Goal: Task Accomplishment & Management: Manage account settings

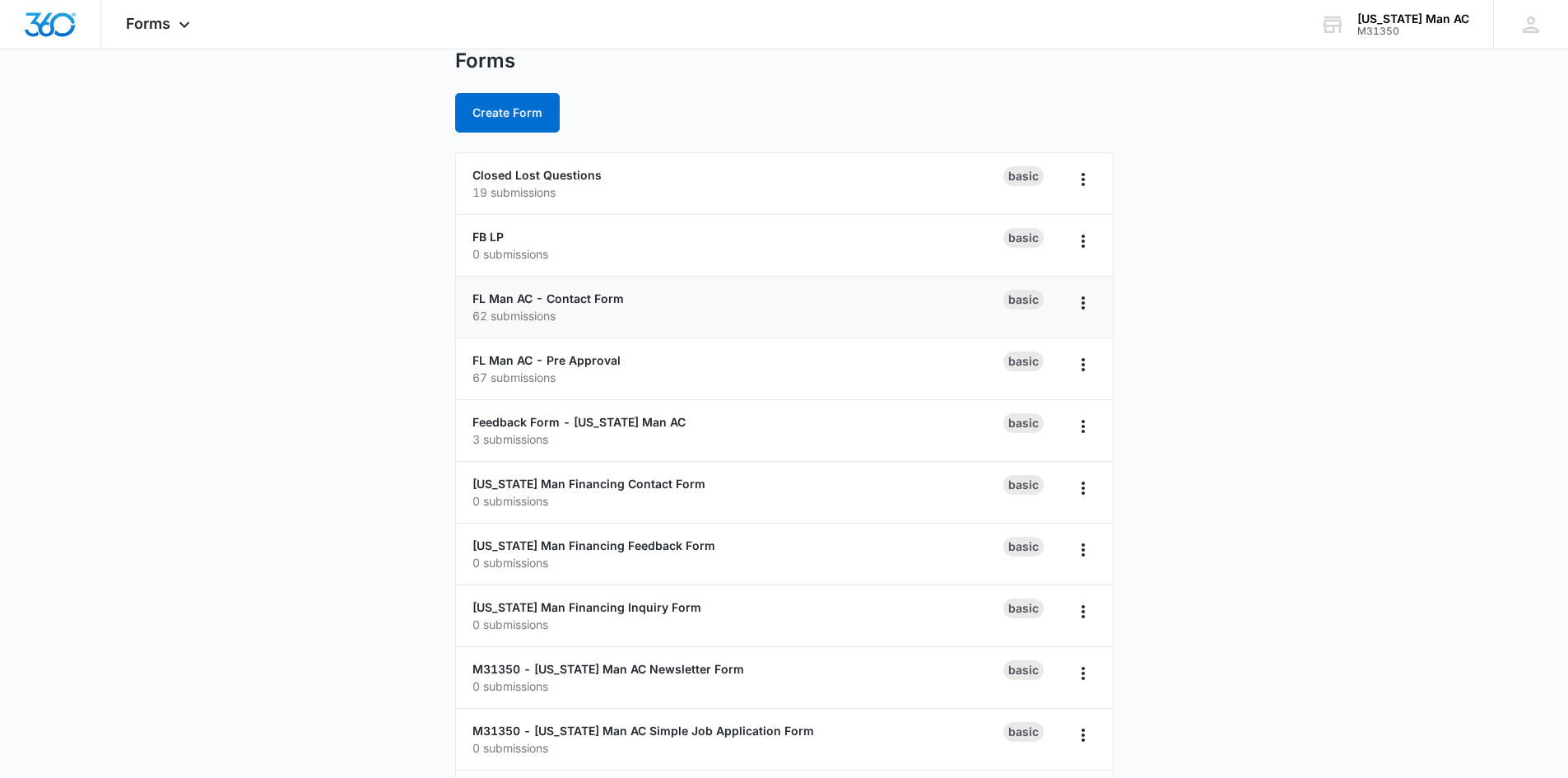
scroll to position [82, 0]
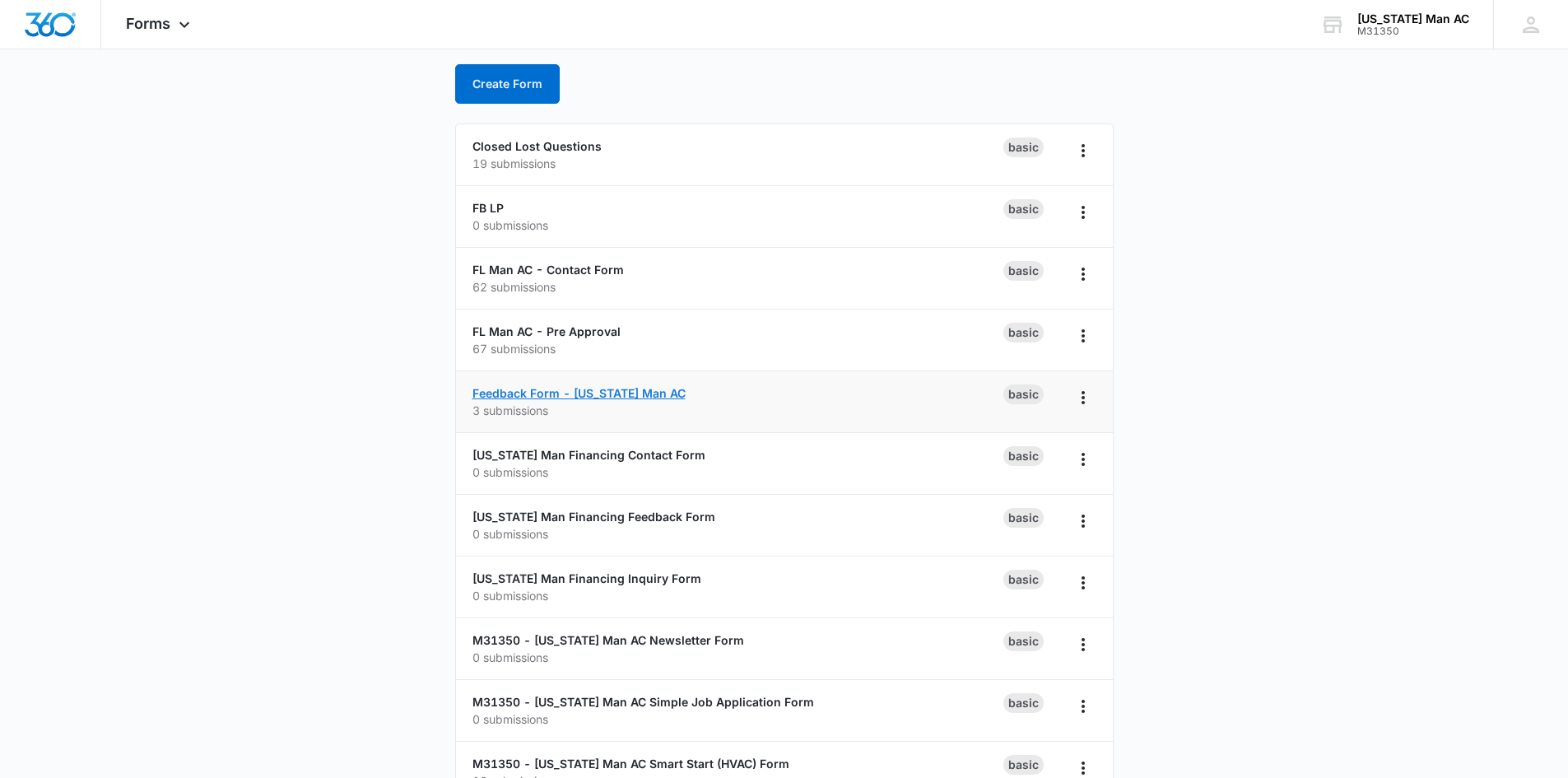
click at [631, 397] on link "Feedback Form - [US_STATE] Man AC" at bounding box center [579, 393] width 213 height 14
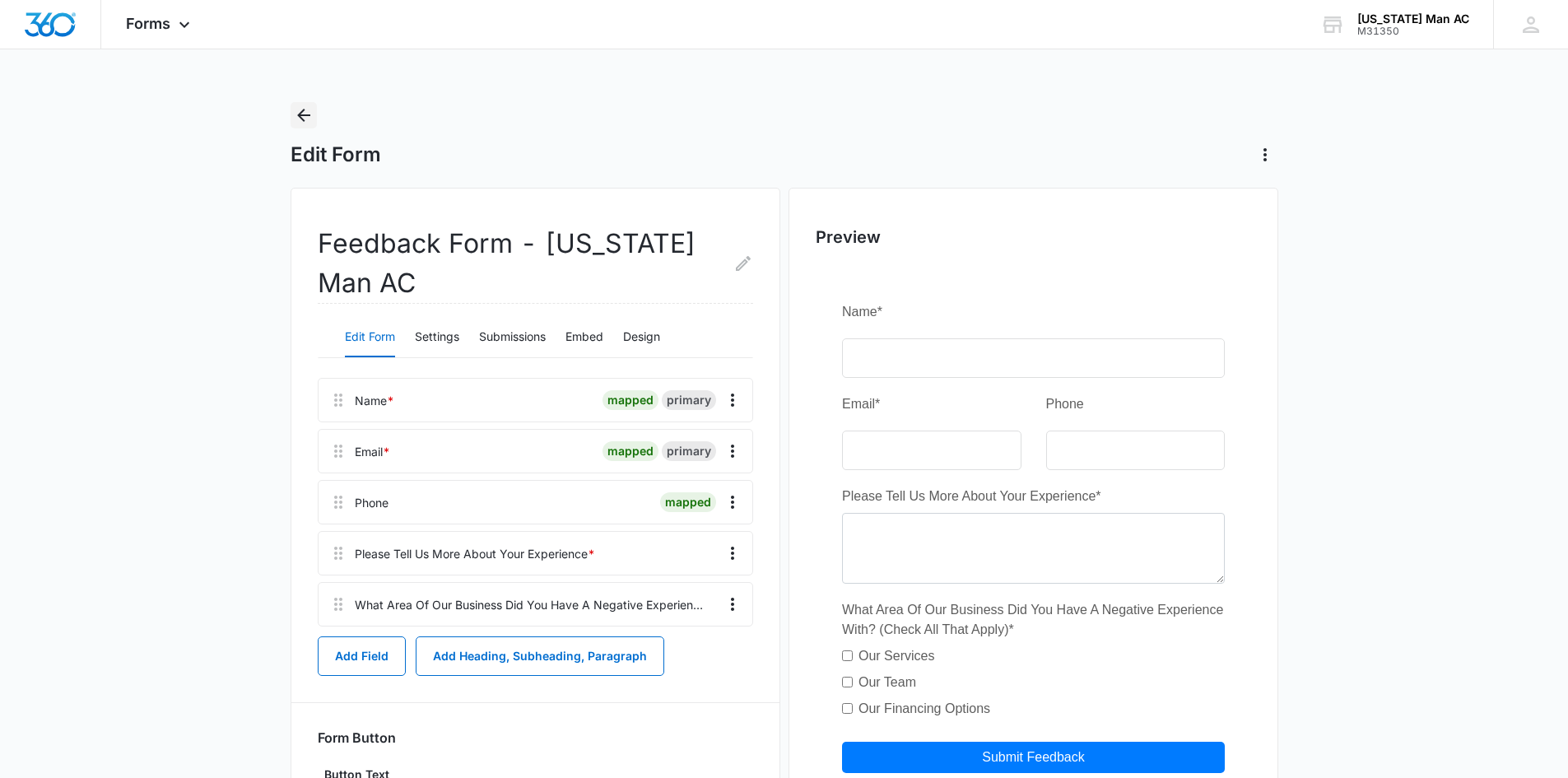
click at [298, 120] on icon "Back" at bounding box center [303, 116] width 20 height 20
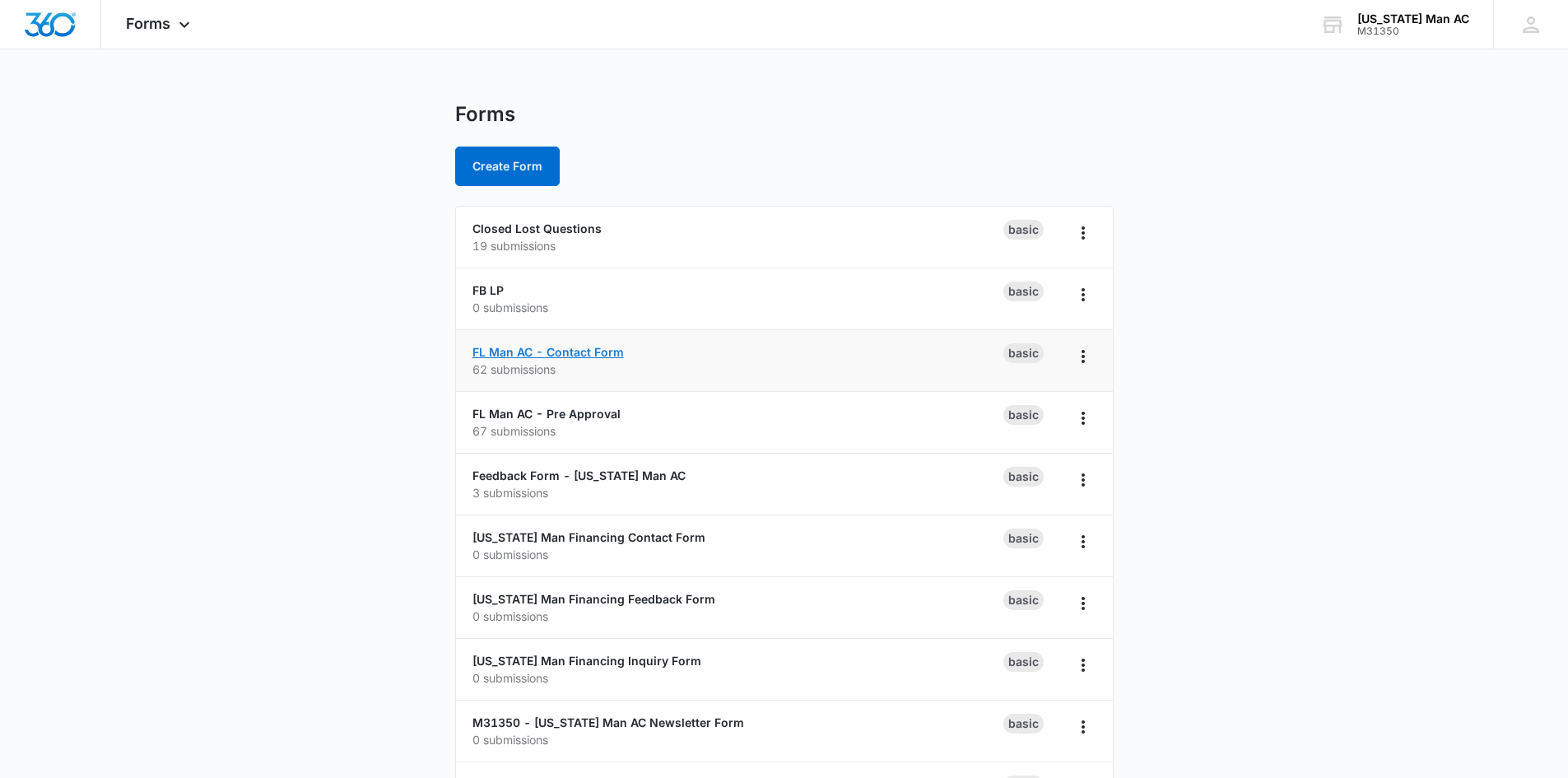
click at [576, 352] on link "FL Man AC - Contact Form" at bounding box center [547, 352] width 151 height 14
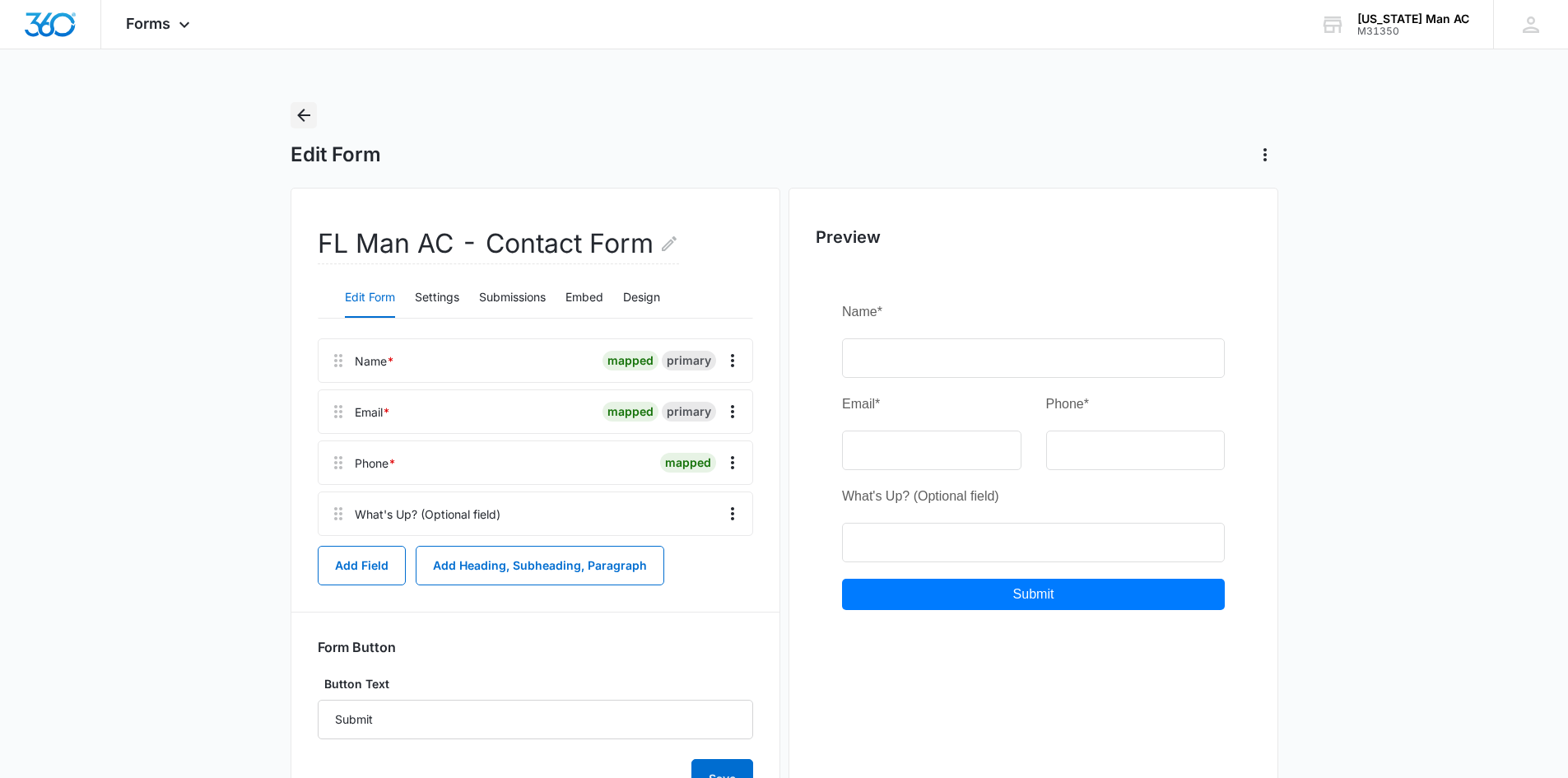
click at [313, 117] on button "Back" at bounding box center [303, 115] width 27 height 27
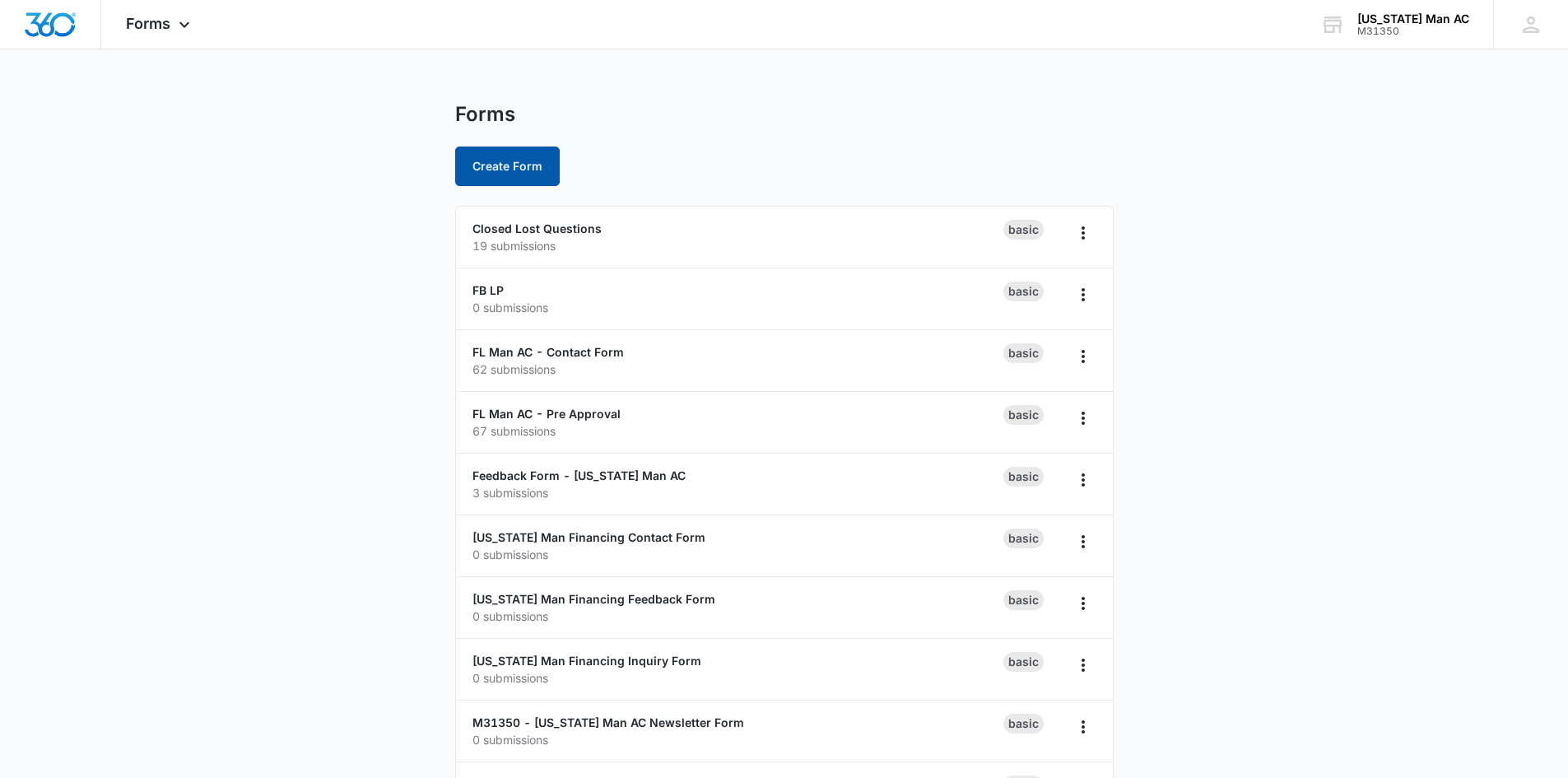
click at [517, 180] on button "Create Form" at bounding box center [508, 166] width 105 height 40
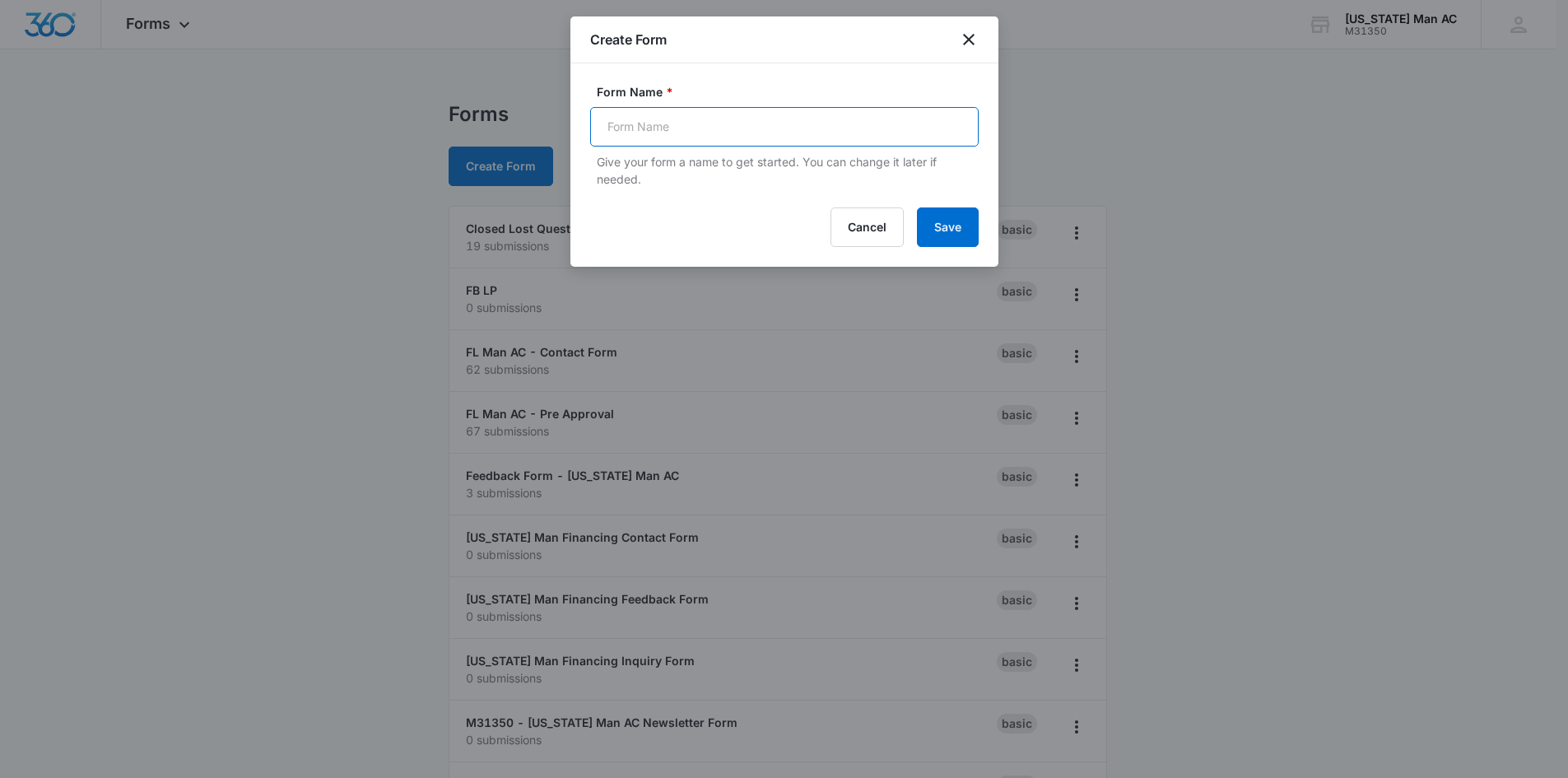
click at [708, 128] on input "Form Name *" at bounding box center [784, 127] width 388 height 40
drag, startPoint x: 703, startPoint y: 123, endPoint x: 719, endPoint y: 121, distance: 16.1
click at [703, 123] on input "Form Name *" at bounding box center [784, 127] width 388 height 40
click at [839, 64] on div "Form Name * Give your form a name to get started. You can change it later if ne…" at bounding box center [784, 165] width 428 height 204
click at [871, 225] on button "Cancel" at bounding box center [867, 227] width 73 height 40
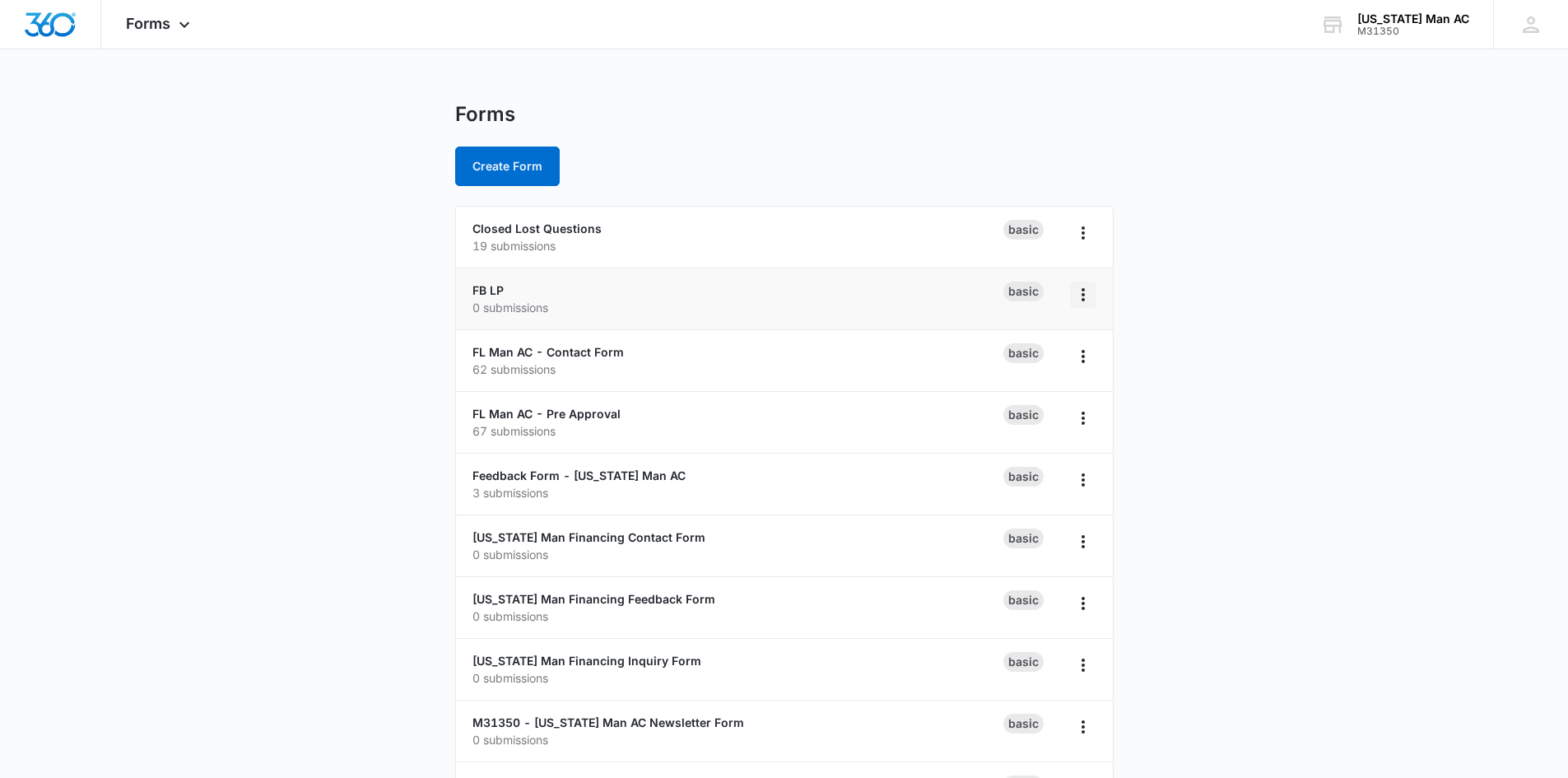
click at [1079, 297] on icon "Overflow Menu" at bounding box center [1084, 295] width 20 height 20
click at [1027, 299] on div "Basic" at bounding box center [1024, 292] width 41 height 20
click at [497, 289] on link "FB LP" at bounding box center [488, 291] width 32 height 14
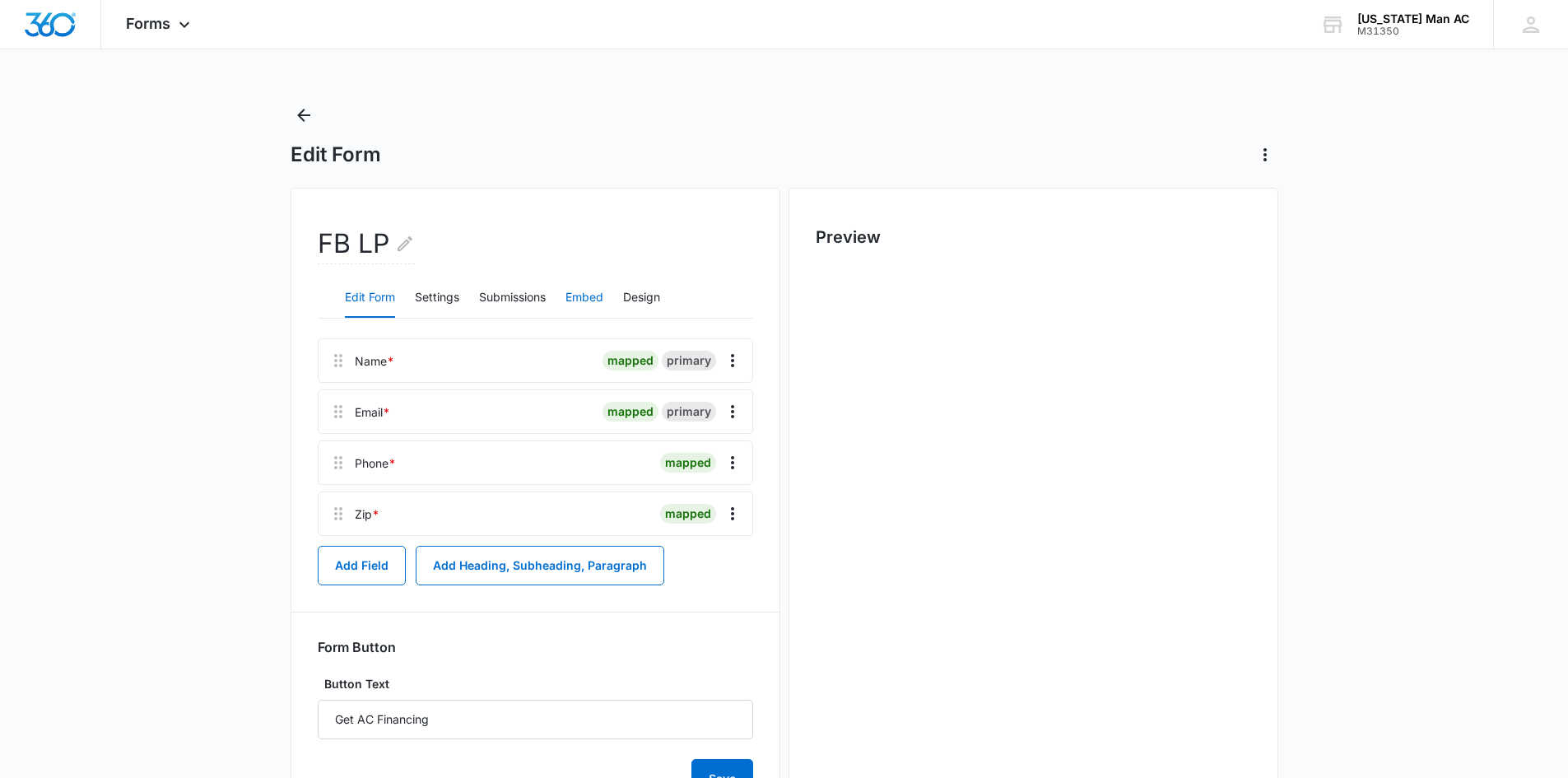
click at [593, 301] on button "Embed" at bounding box center [584, 299] width 38 height 40
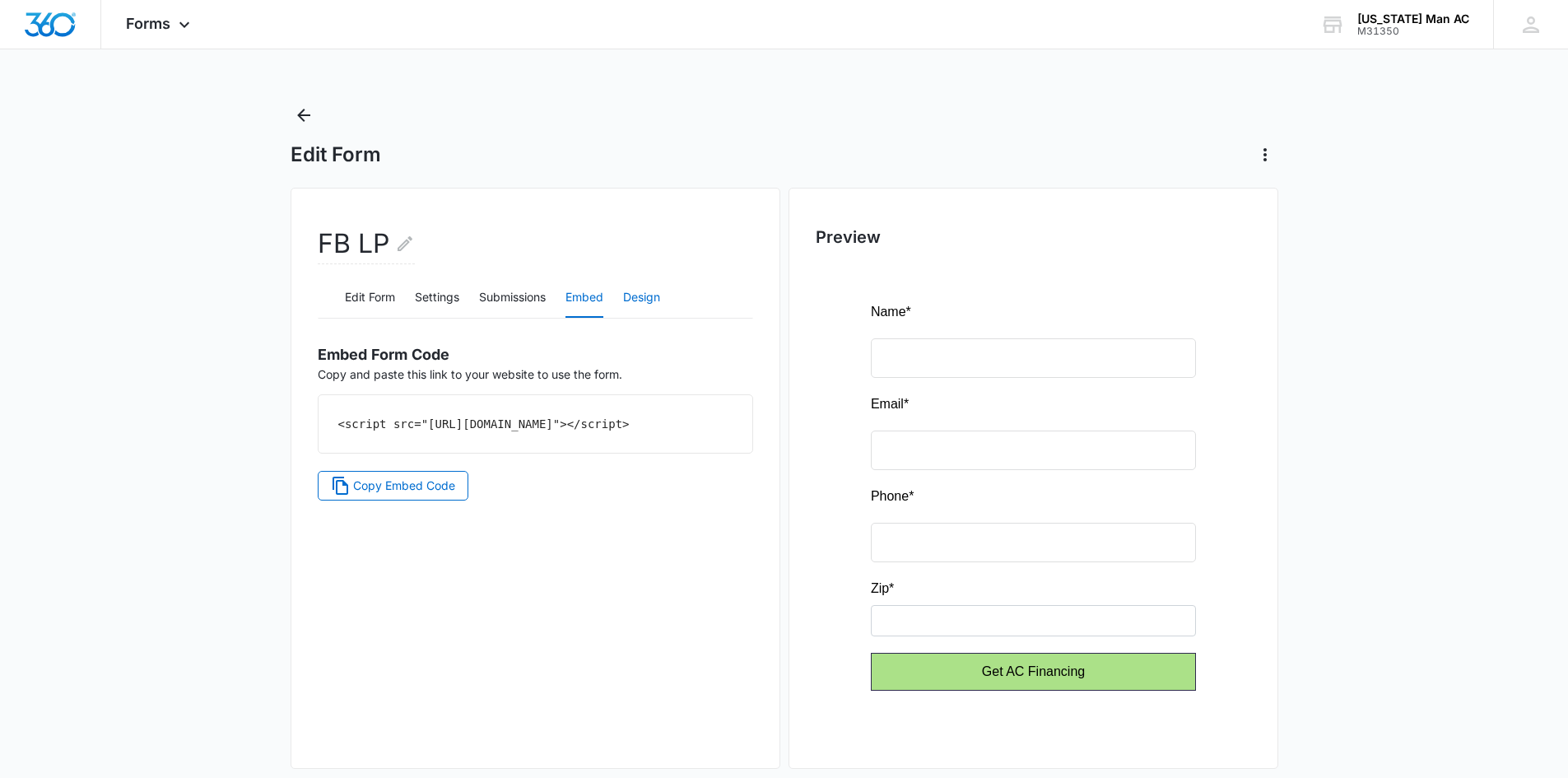
click at [648, 300] on button "Design" at bounding box center [641, 299] width 37 height 40
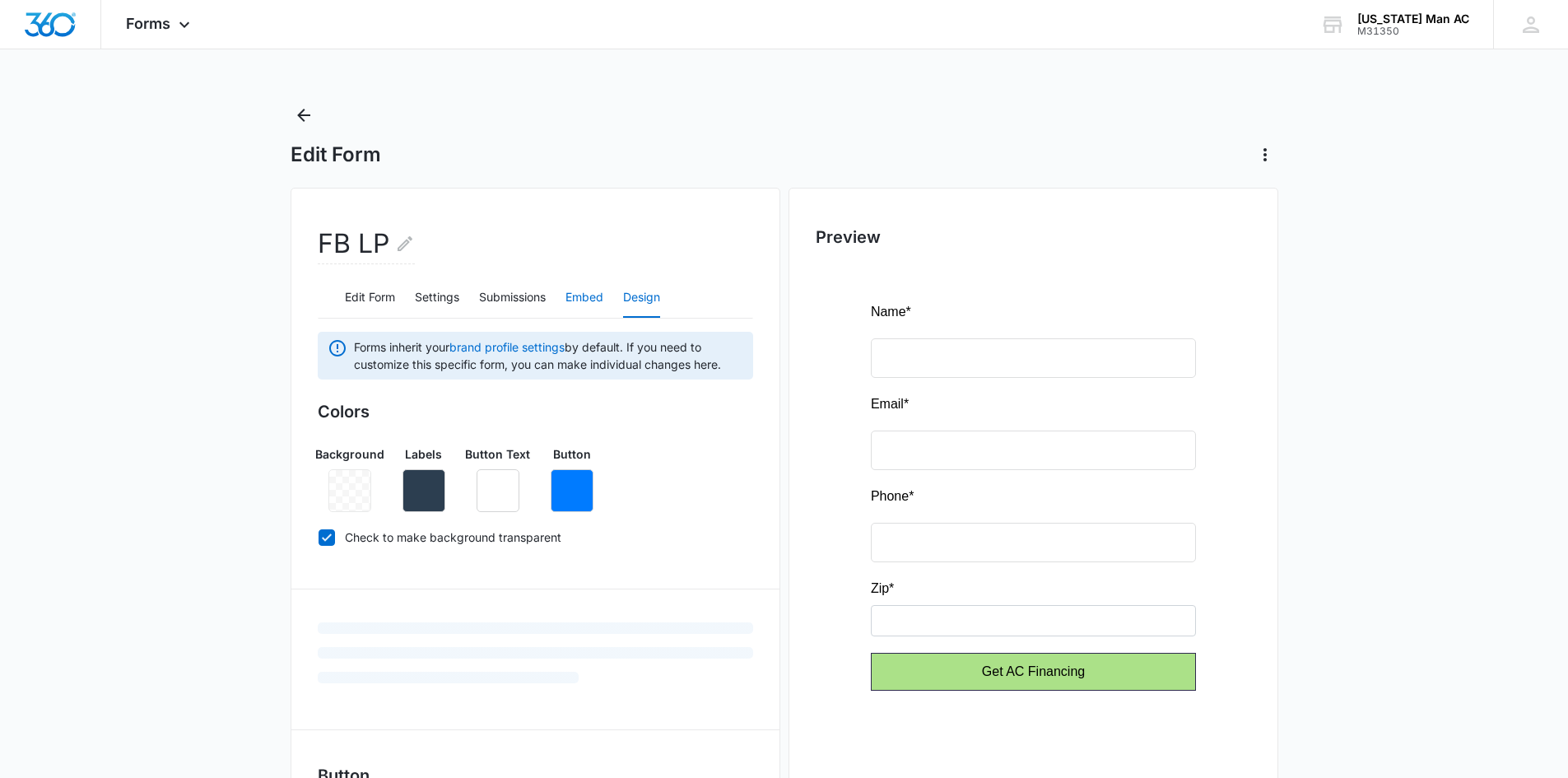
click at [598, 299] on button "Embed" at bounding box center [584, 299] width 38 height 40
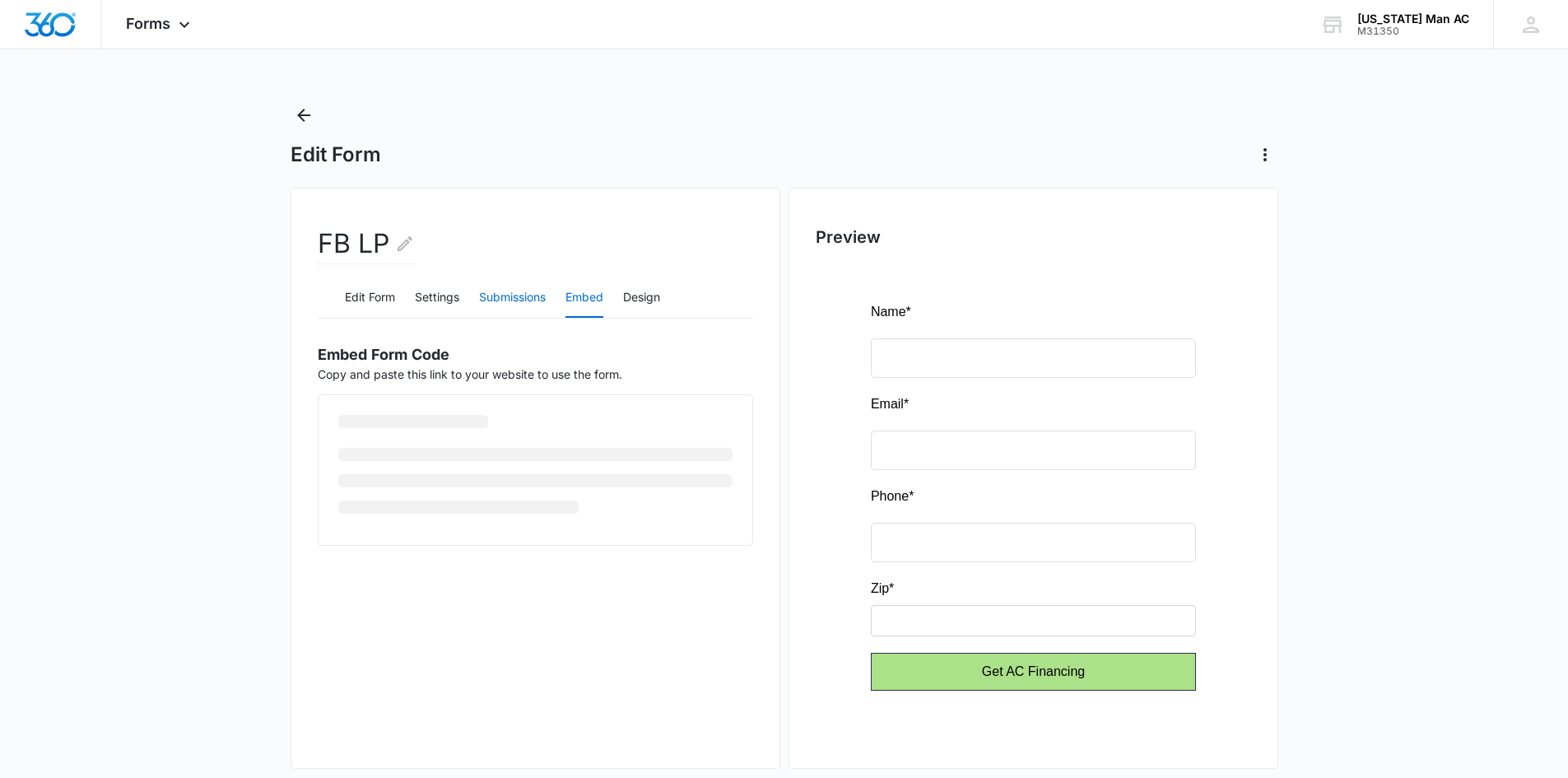
click at [528, 299] on button "Submissions" at bounding box center [512, 299] width 66 height 40
click at [438, 299] on button "Settings" at bounding box center [437, 299] width 44 height 40
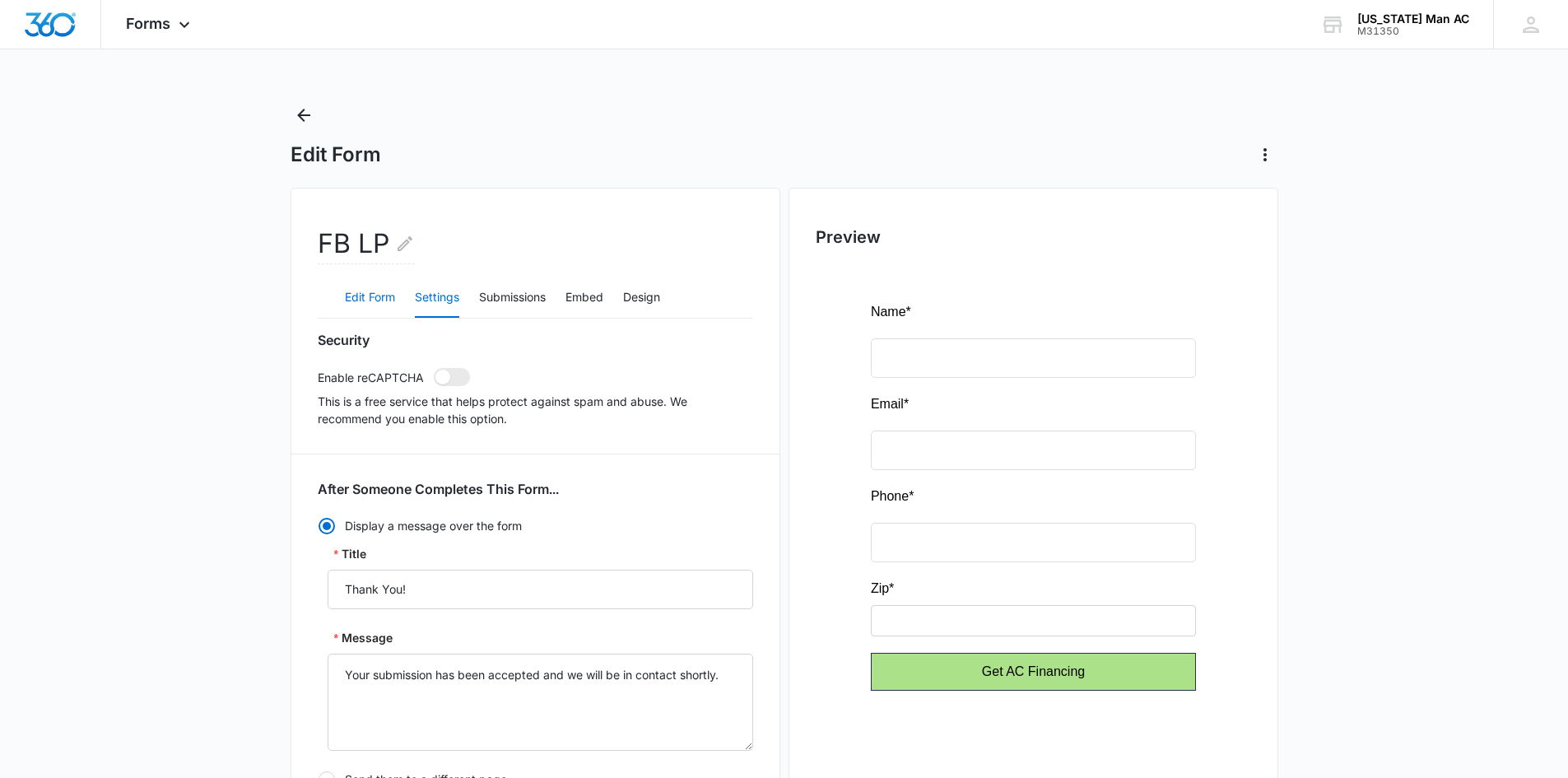
click at [360, 298] on button "Edit Form" at bounding box center [370, 299] width 50 height 40
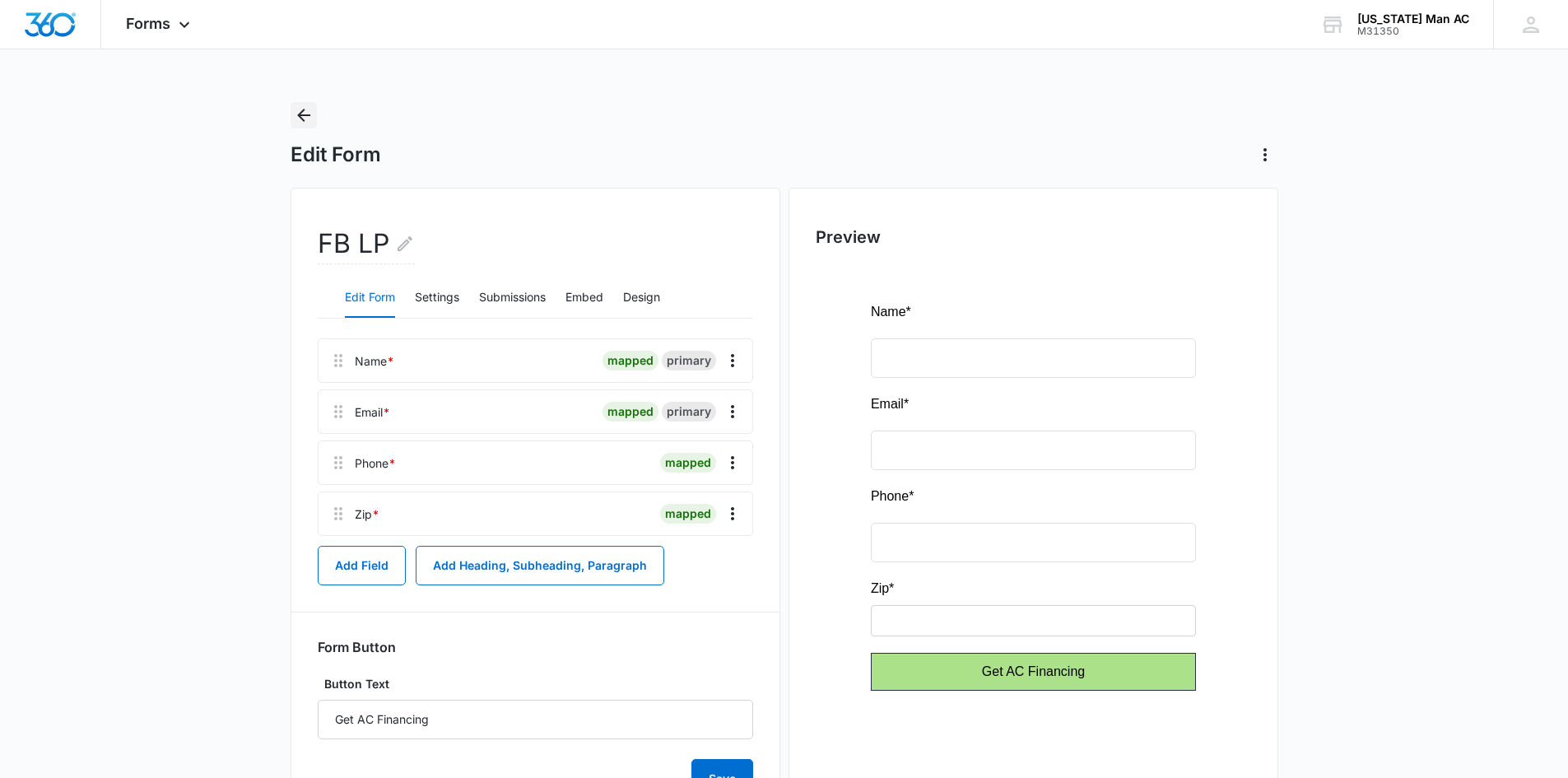
click at [293, 106] on icon "Back" at bounding box center [303, 116] width 20 height 20
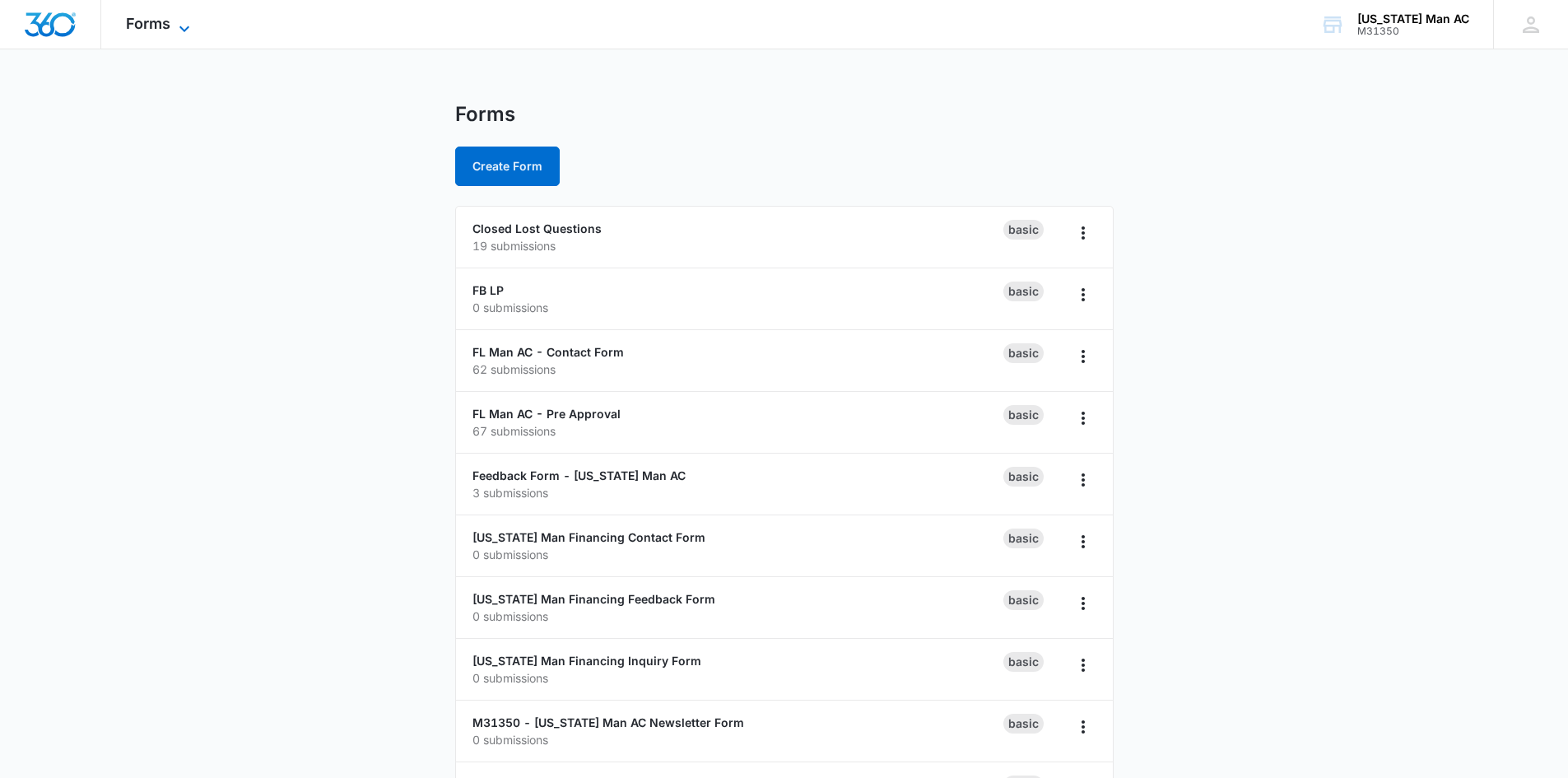
click at [178, 20] on icon at bounding box center [185, 29] width 20 height 20
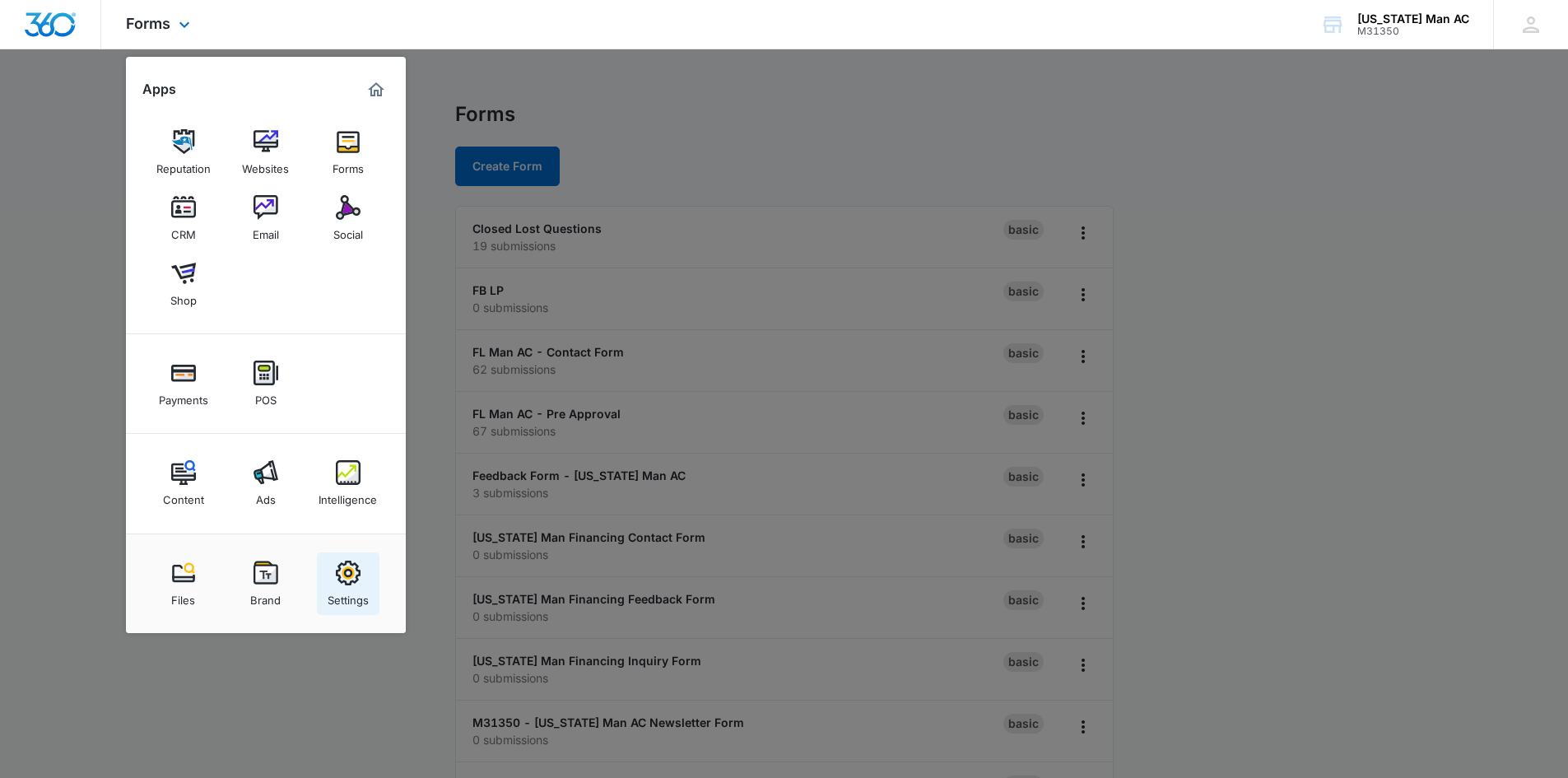
click at [355, 587] on div "Settings" at bounding box center [349, 596] width 41 height 22
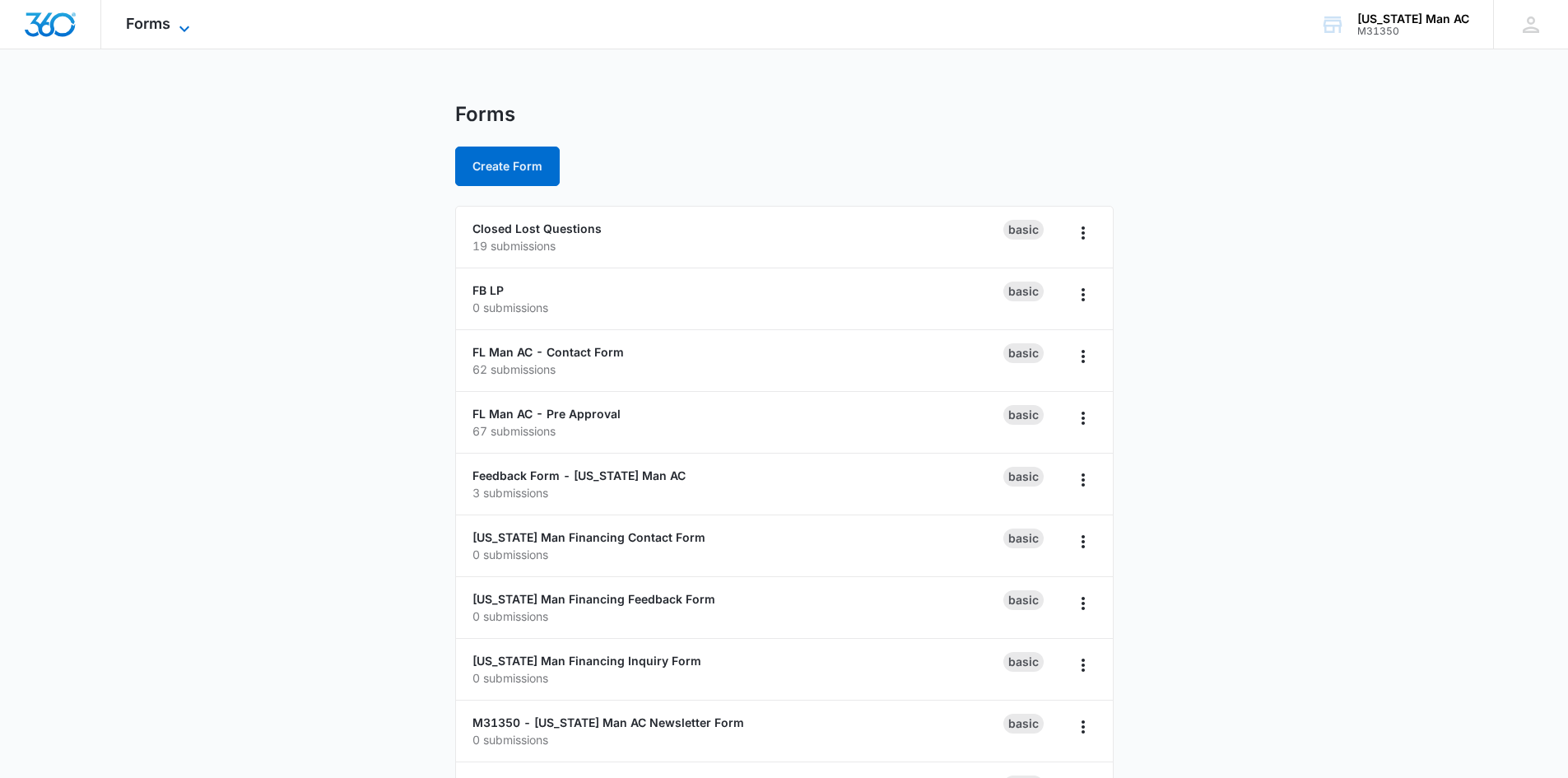
click at [175, 26] on icon at bounding box center [185, 29] width 20 height 20
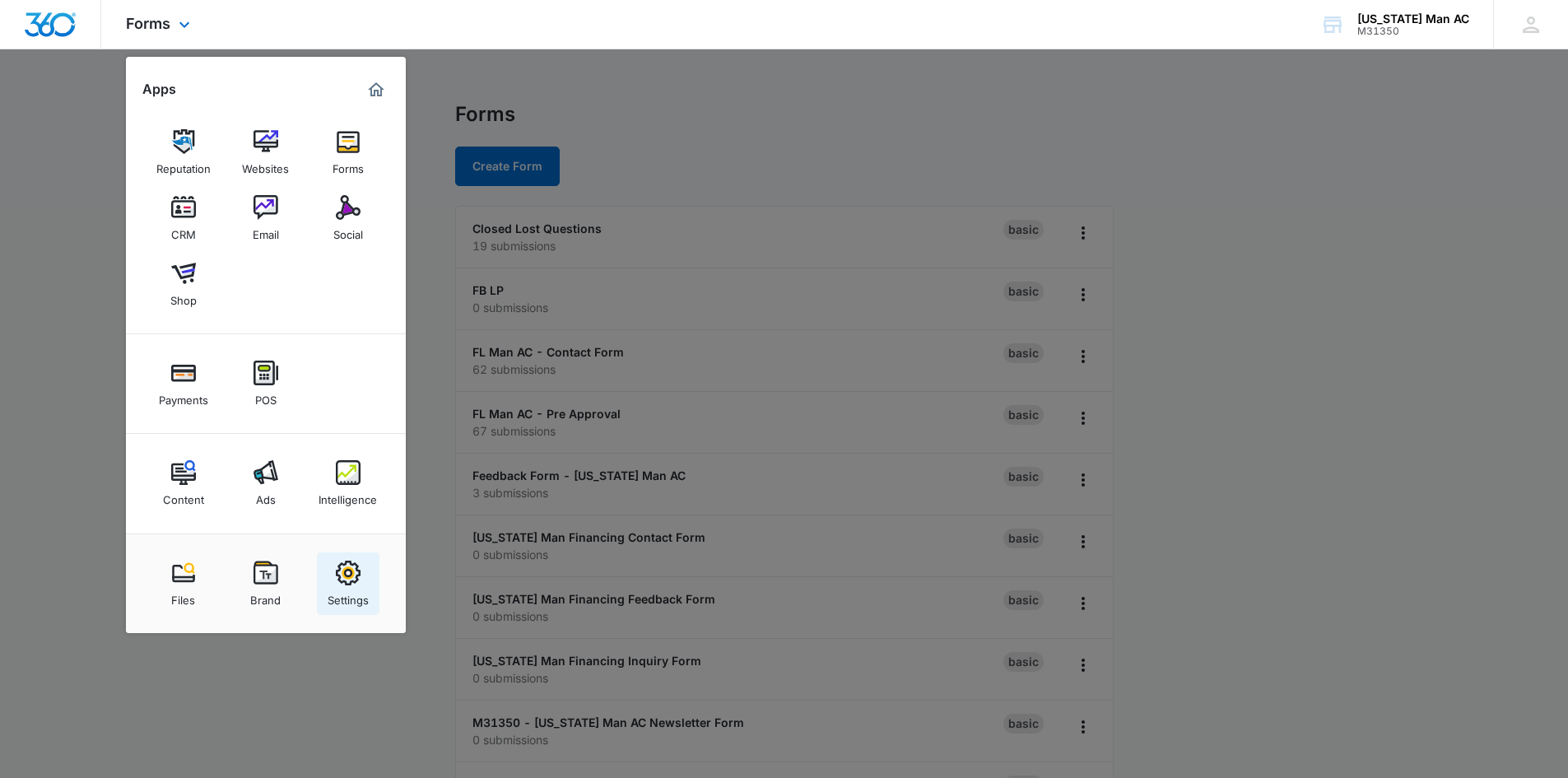
click at [349, 570] on img at bounding box center [348, 572] width 25 height 25
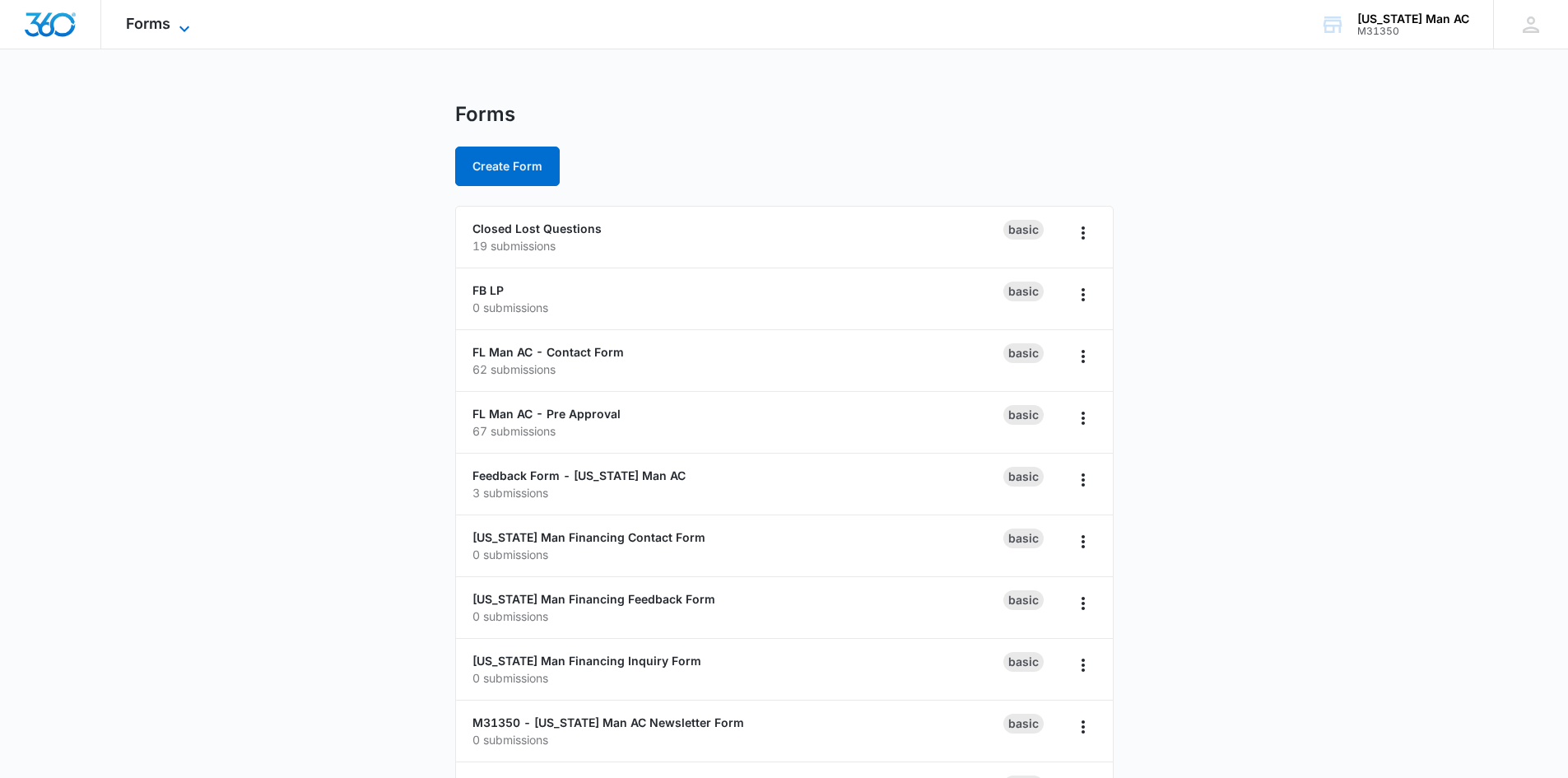
click at [166, 27] on span "Forms" at bounding box center [147, 23] width 44 height 17
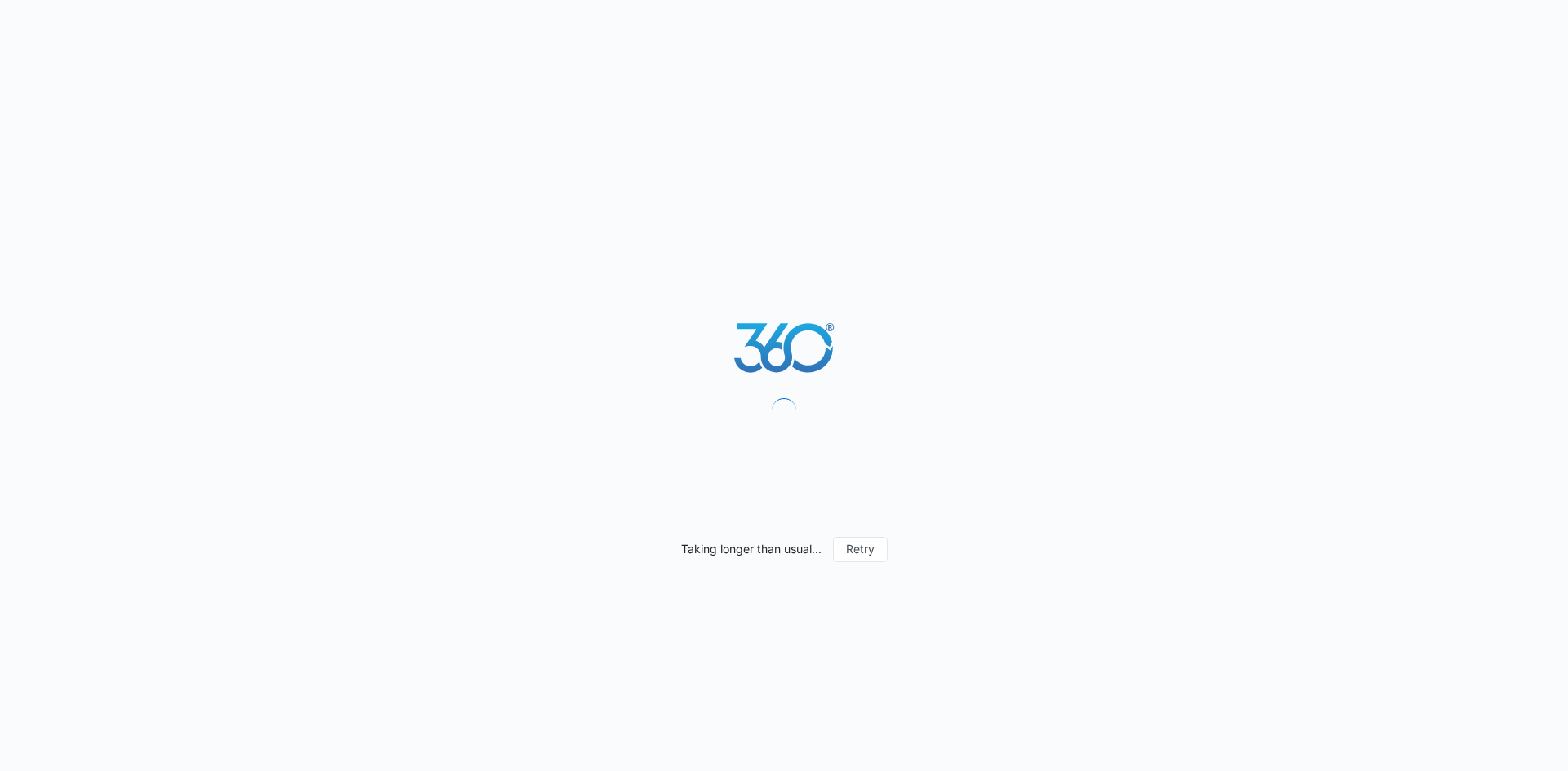
select select "3"
select select "US"
select select "America/New_York"
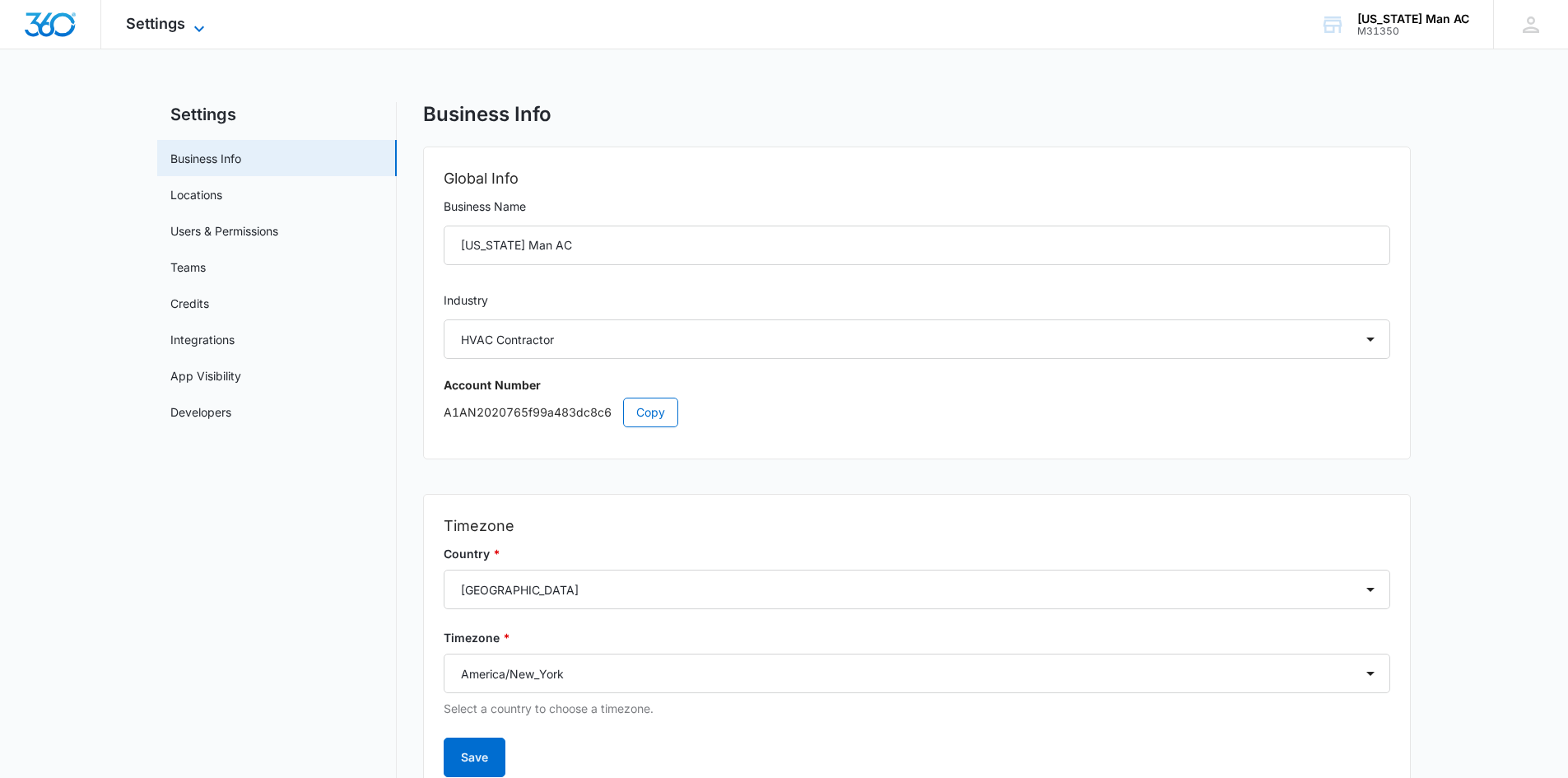
click at [184, 25] on span "Settings" at bounding box center [155, 23] width 59 height 17
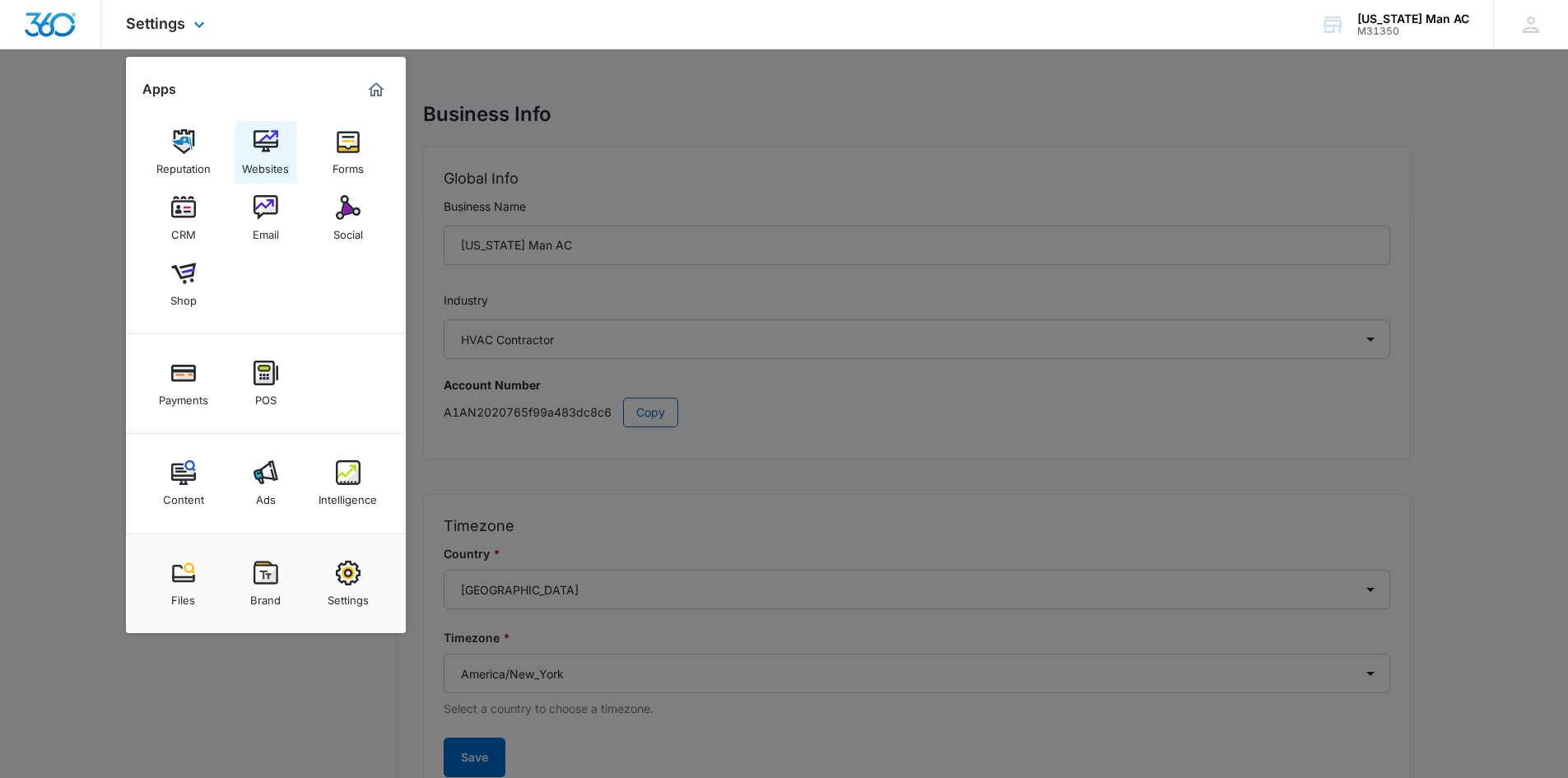
click at [278, 138] on link "Websites" at bounding box center [265, 151] width 62 height 62
